Goal: Find specific fact: Find specific fact

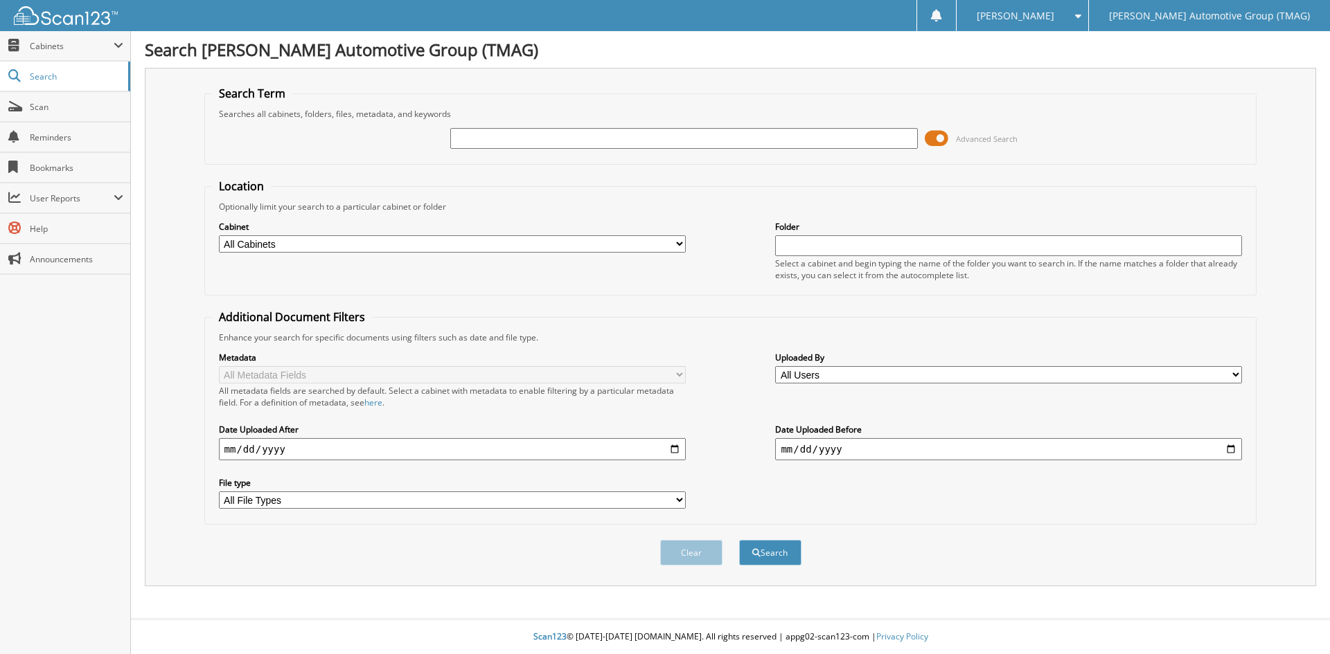
click at [492, 139] on input "text" at bounding box center [683, 138] width 467 height 21
type input "721407"
click at [739, 540] on button "Search" at bounding box center [770, 553] width 62 height 26
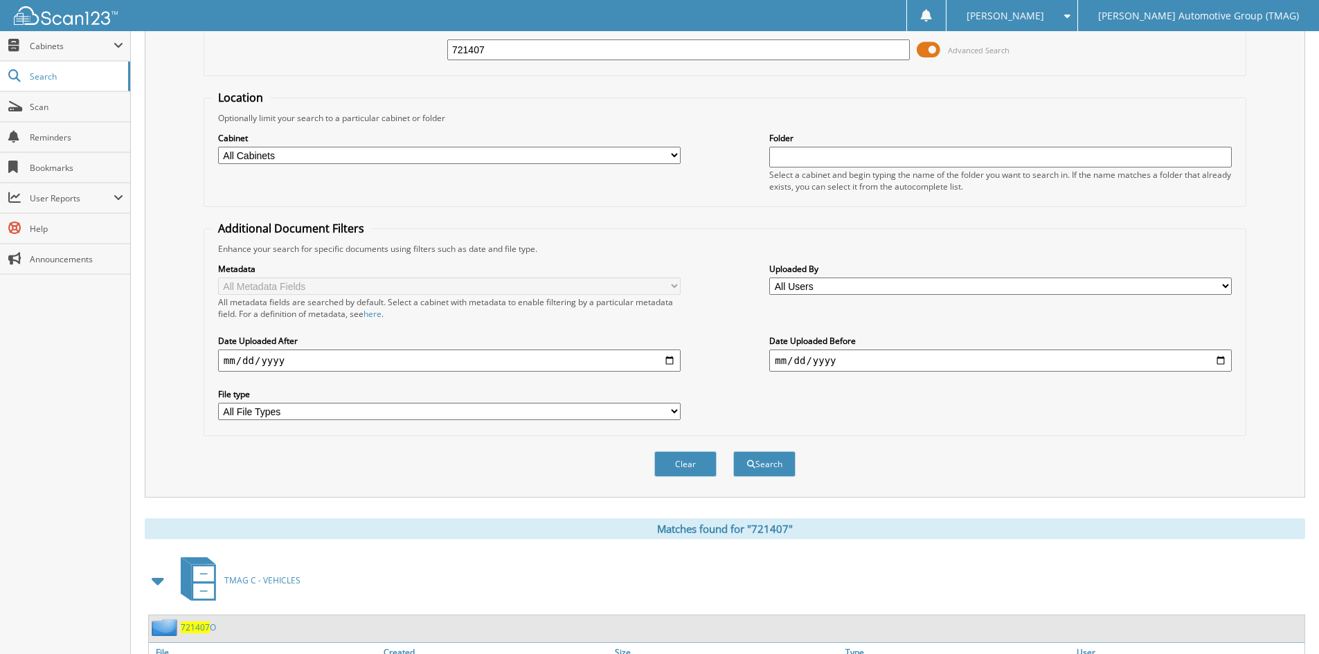
scroll to position [174, 0]
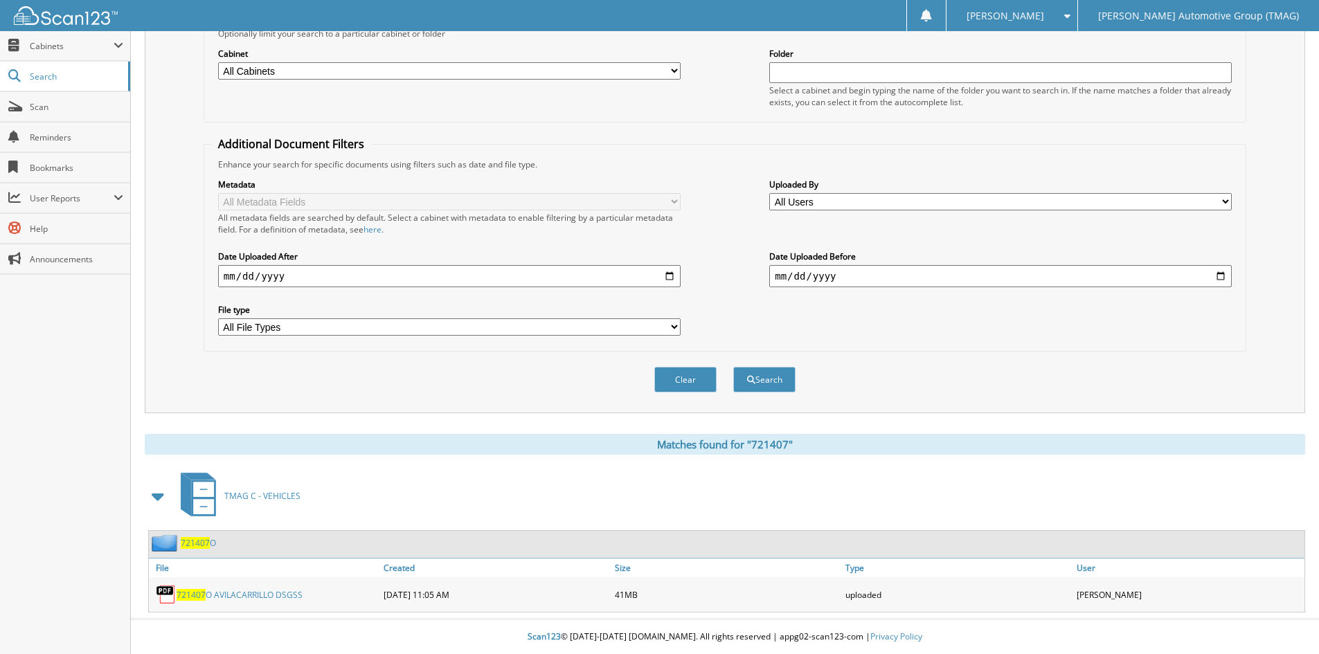
click at [188, 544] on span "721407" at bounding box center [195, 543] width 29 height 12
